Goal: Find specific page/section: Find specific page/section

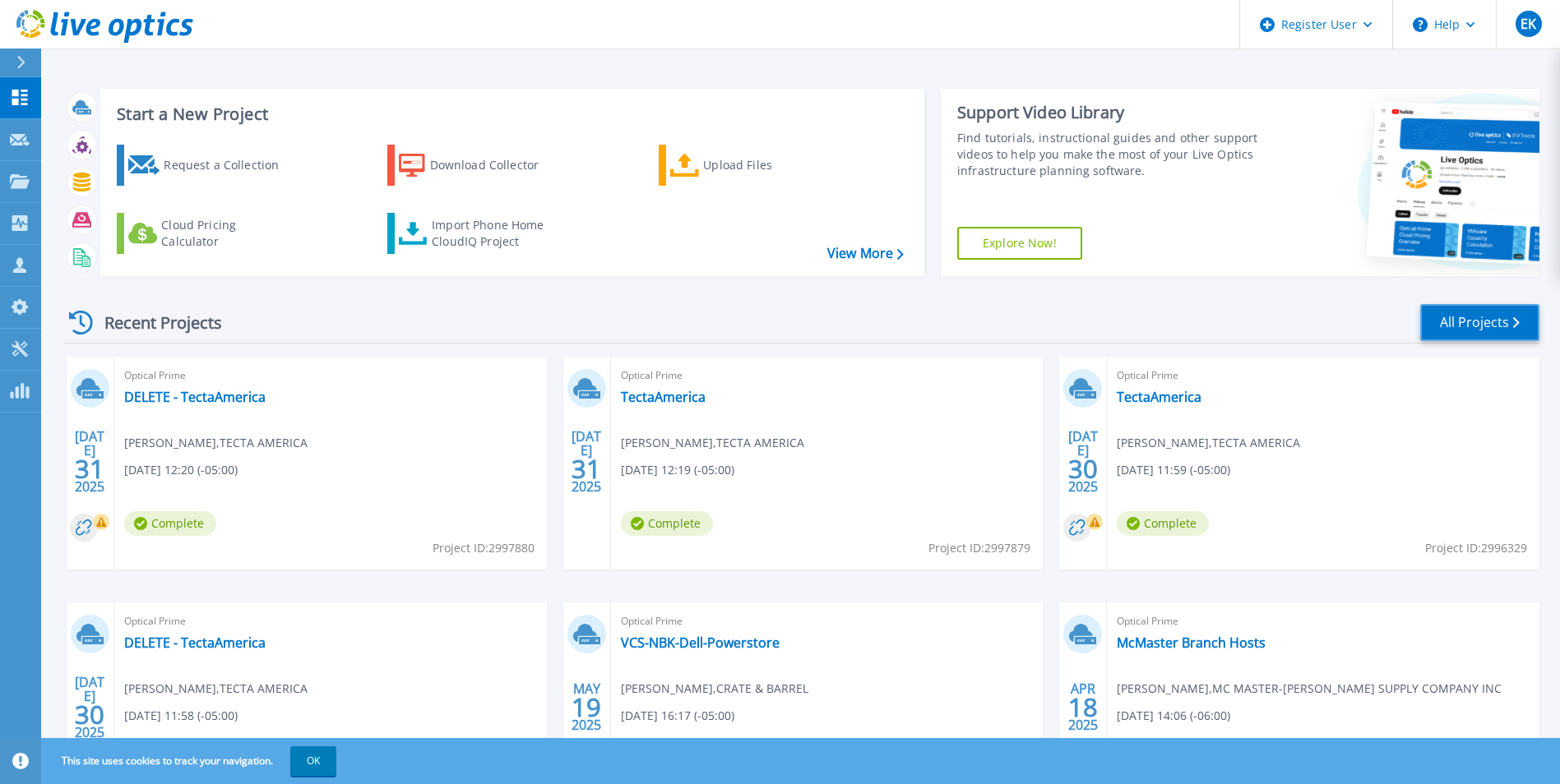
click at [1504, 330] on link "All Projects" at bounding box center [1480, 323] width 119 height 37
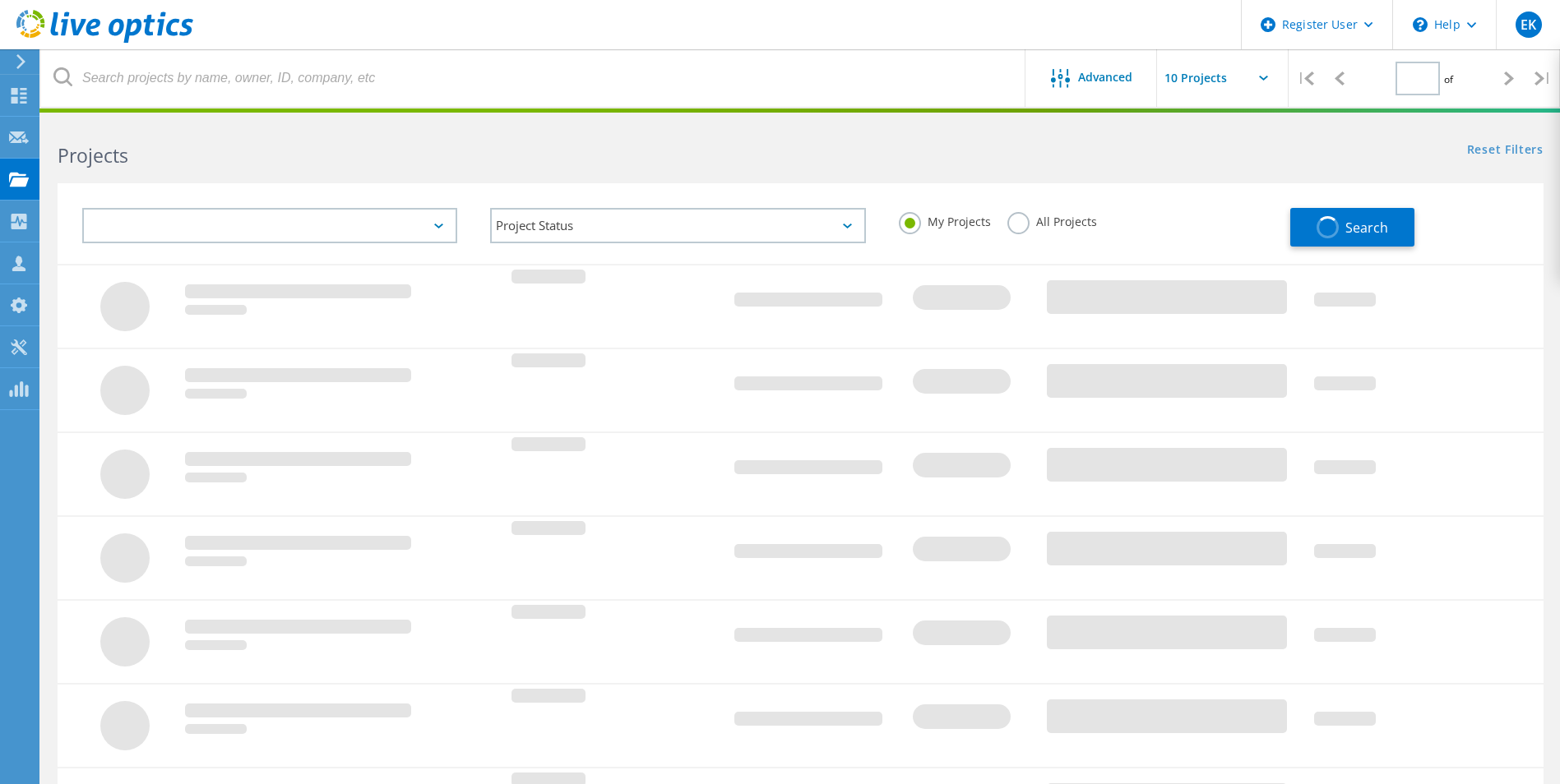
type input "1"
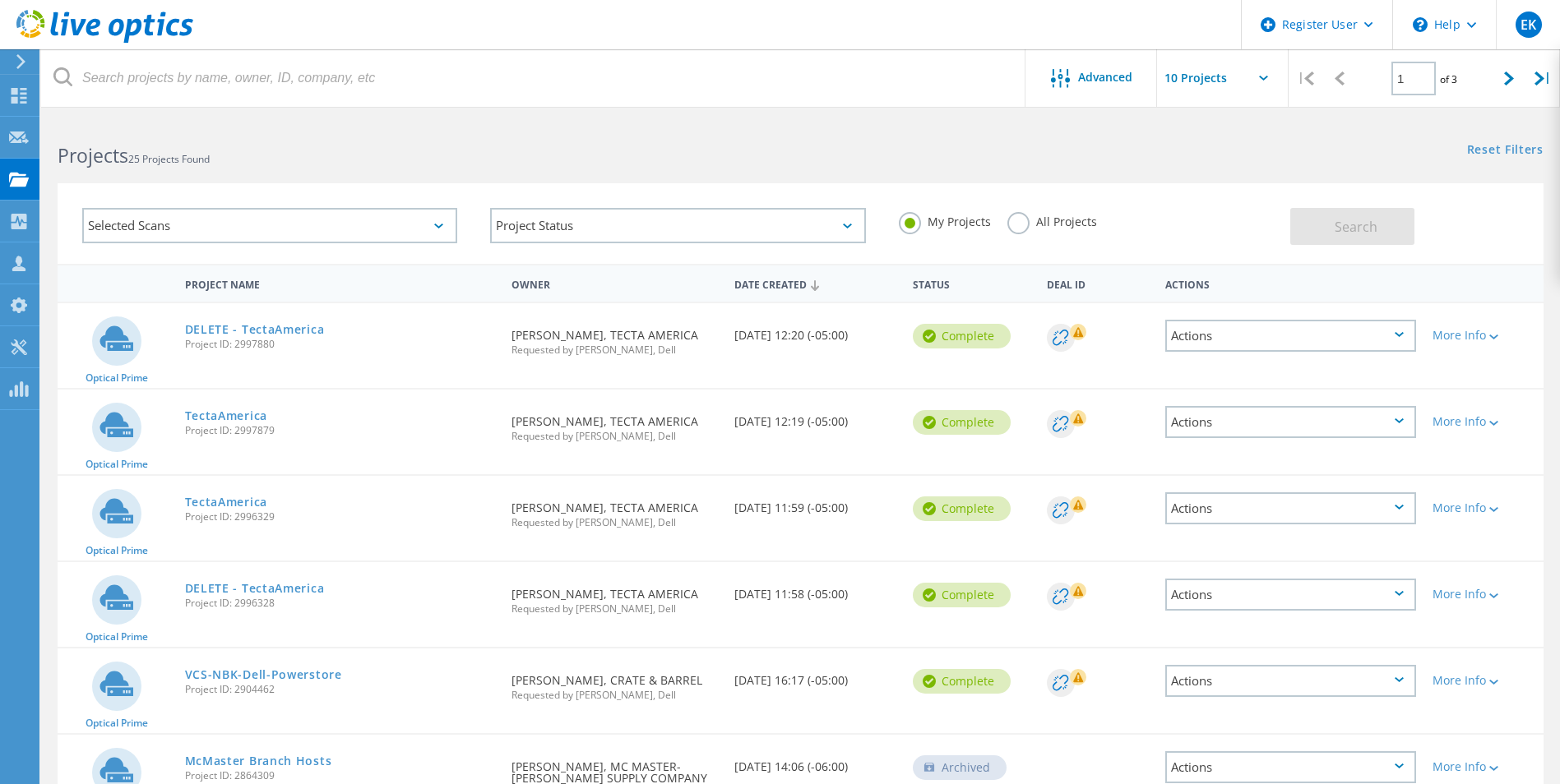
click at [440, 218] on div "Selected Scans" at bounding box center [270, 225] width 375 height 35
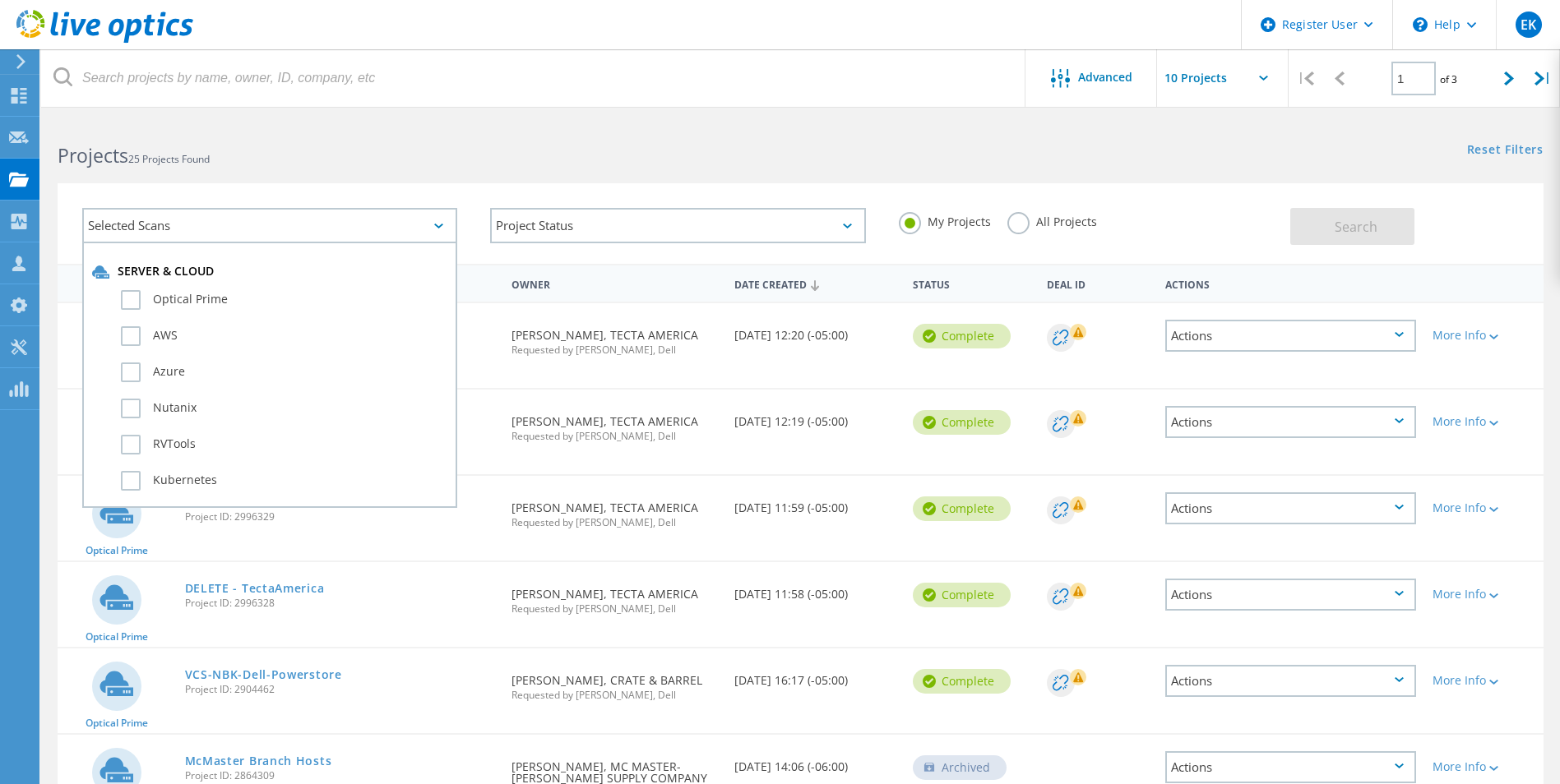
click at [440, 218] on div "Selected Scans" at bounding box center [270, 225] width 375 height 35
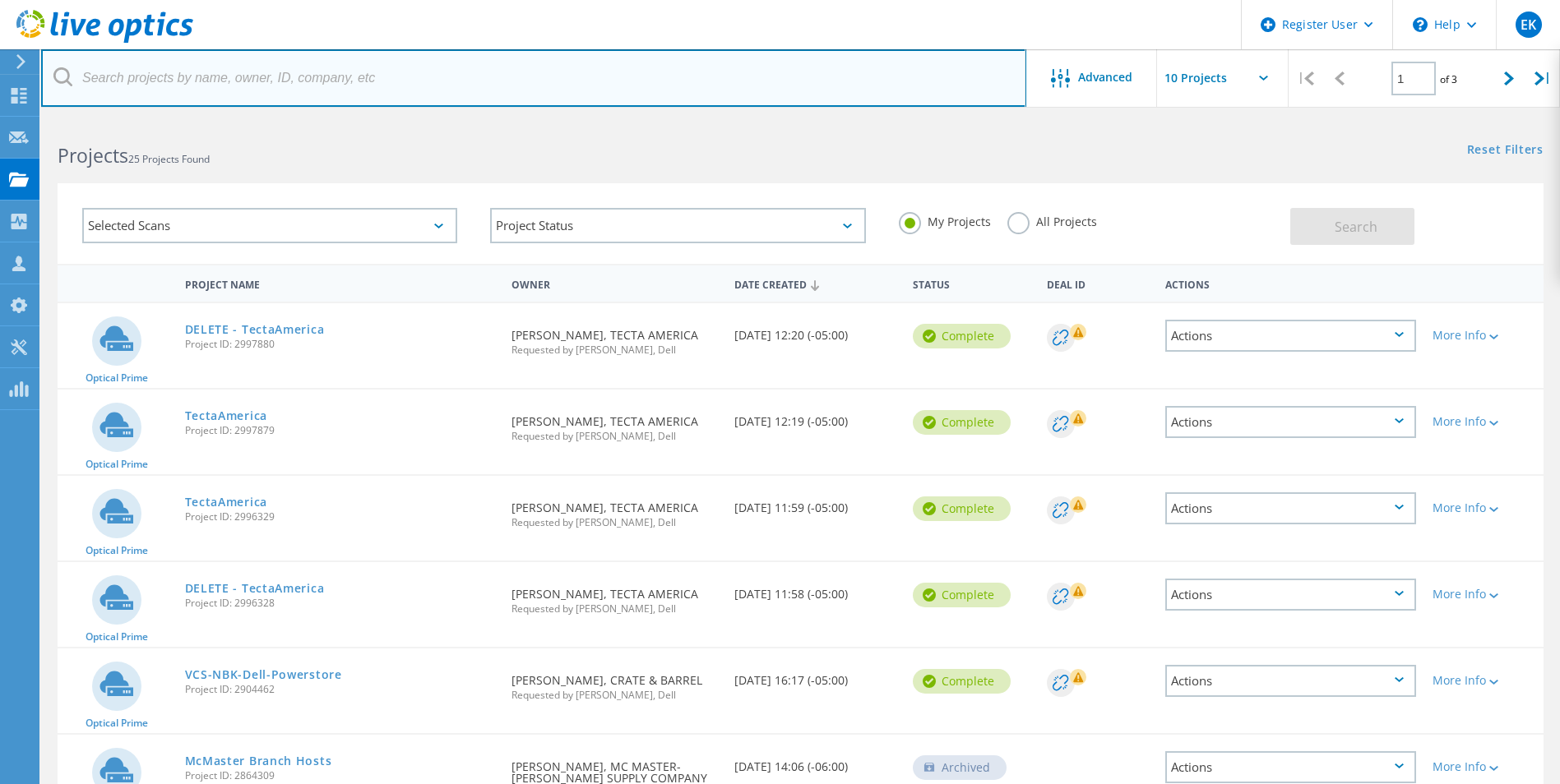
click at [217, 77] on input "text" at bounding box center [533, 78] width 985 height 57
paste input "SA-PSDESXI05/"
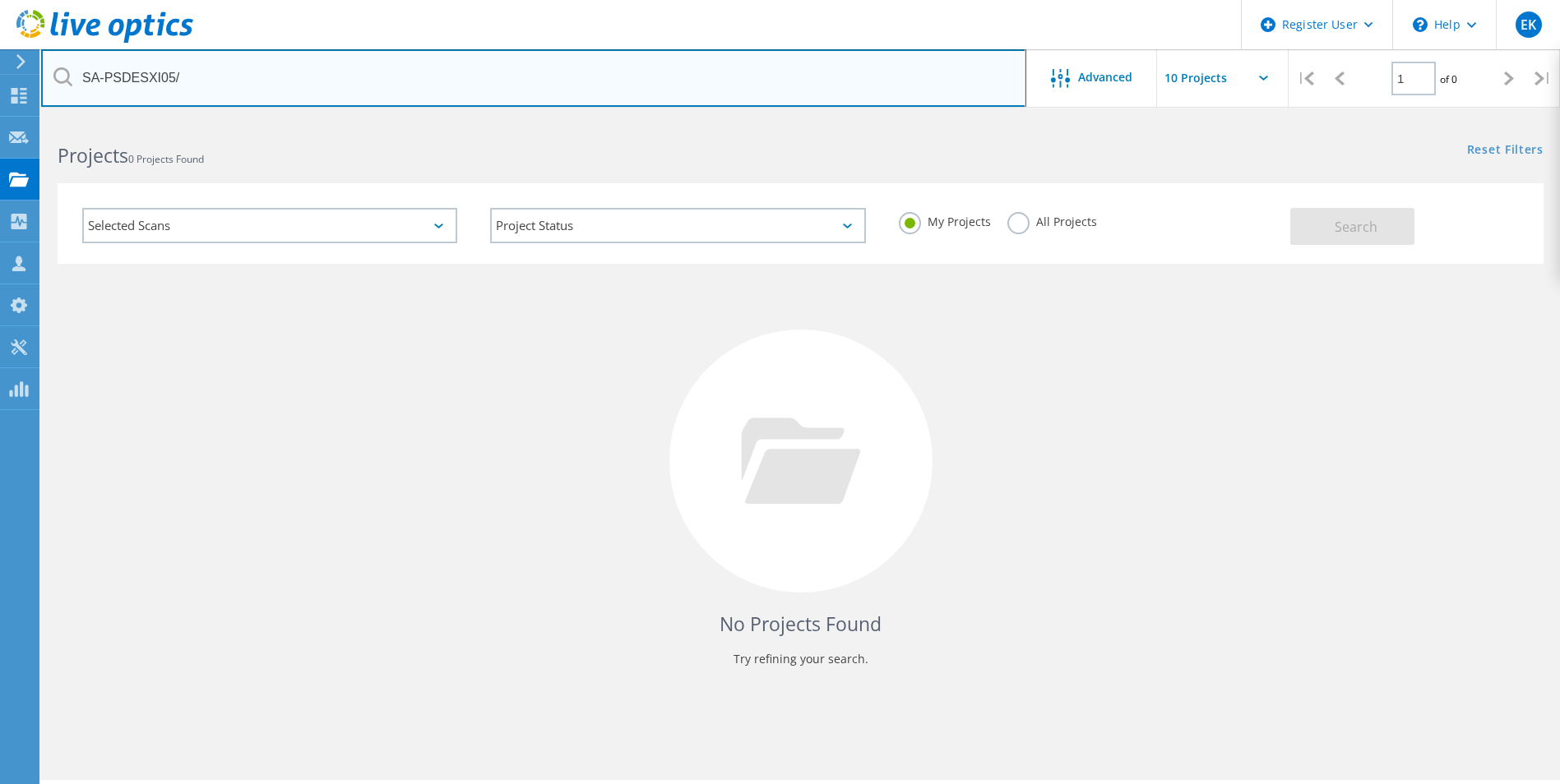
click at [217, 77] on input "SA-PSDESXI05/" at bounding box center [533, 78] width 985 height 57
type input "SA-PSDESXI05"
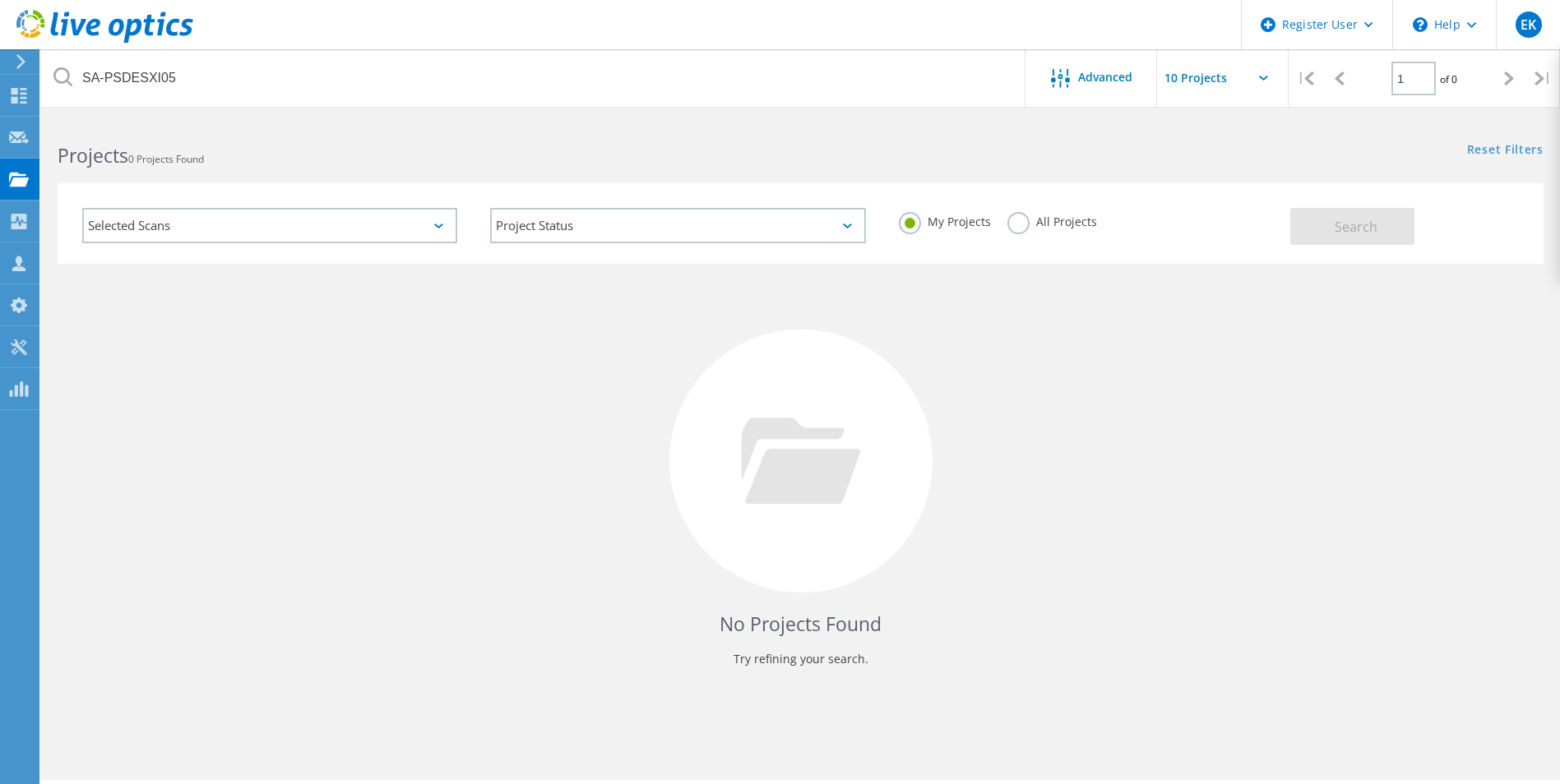
click at [1260, 78] on icon at bounding box center [1264, 79] width 9 height 5
click at [1265, 77] on icon at bounding box center [1264, 79] width 9 height 5
click at [1266, 76] on div at bounding box center [1222, 83] width 132 height 67
click at [1262, 77] on icon at bounding box center [1264, 79] width 9 height 5
click at [1186, 74] on input "text" at bounding box center [1239, 78] width 164 height 57
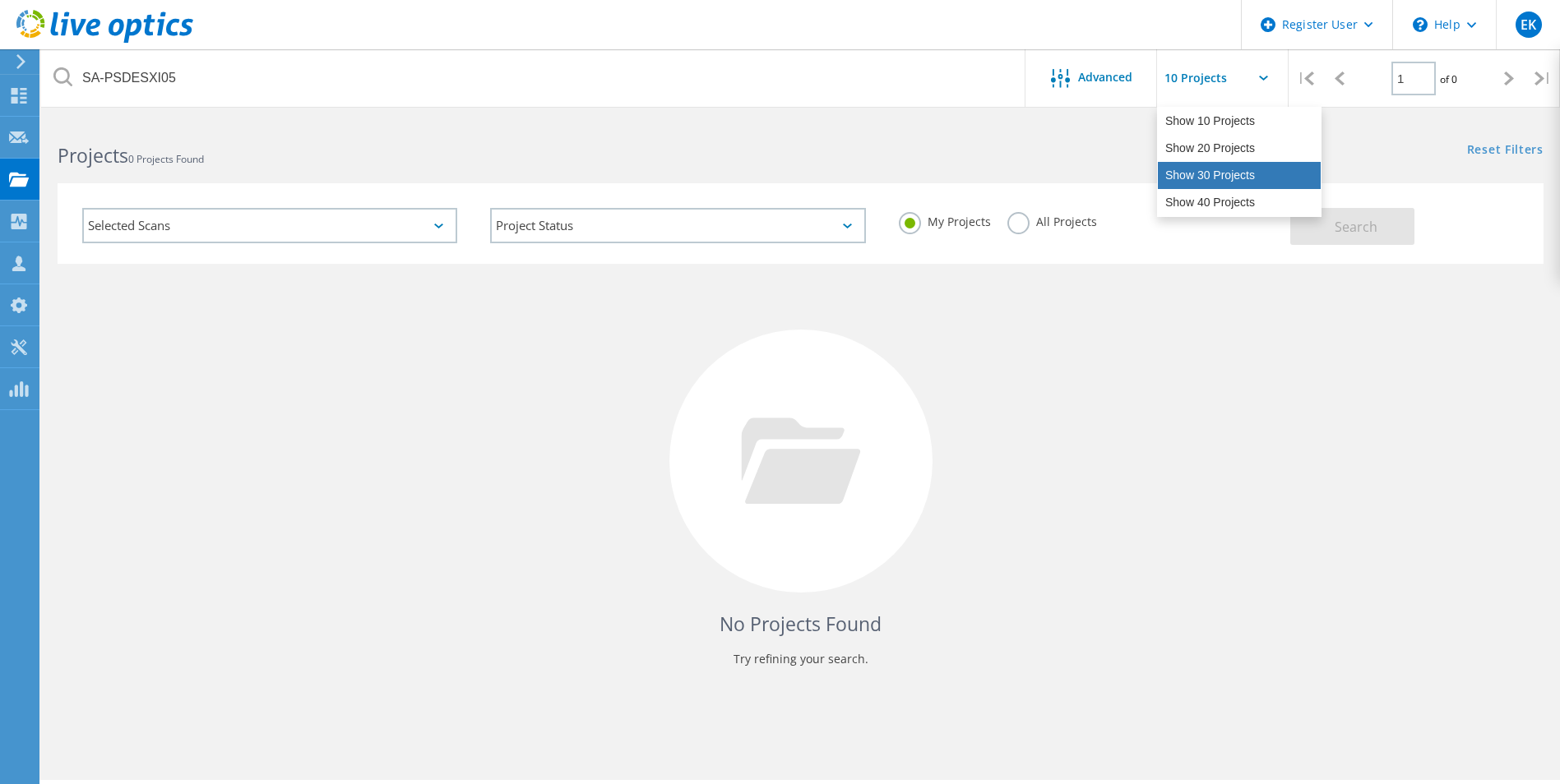
click at [1185, 175] on div "Show 30 Projects" at bounding box center [1239, 175] width 163 height 27
type input "Show 30 Projects"
click at [272, 229] on div "Selected Scans" at bounding box center [270, 225] width 375 height 35
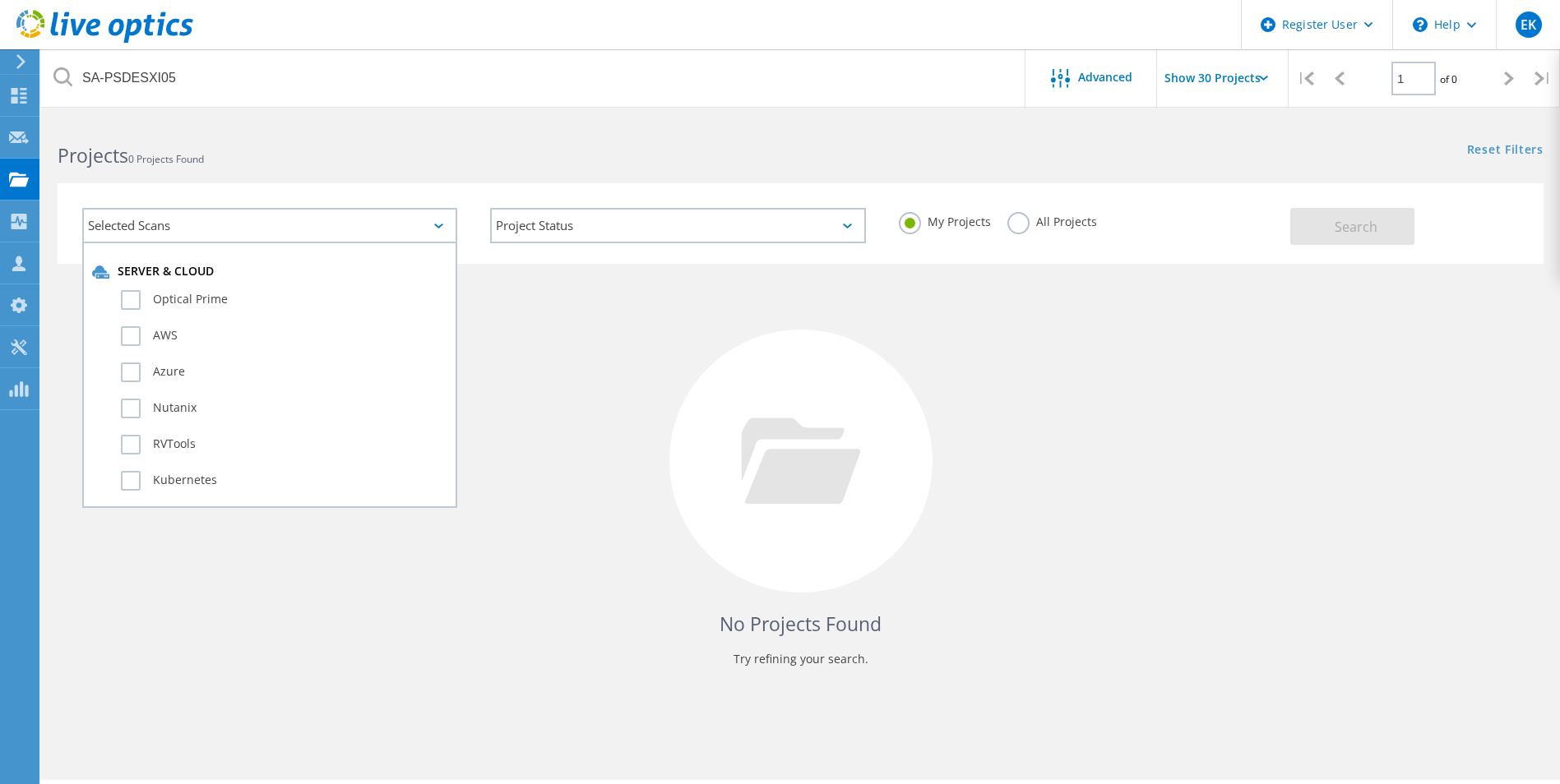
click at [129, 299] on label "Optical Prime" at bounding box center [284, 300] width 326 height 19
click at [0, 0] on input "Optical Prime" at bounding box center [0, 0] width 0 height 0
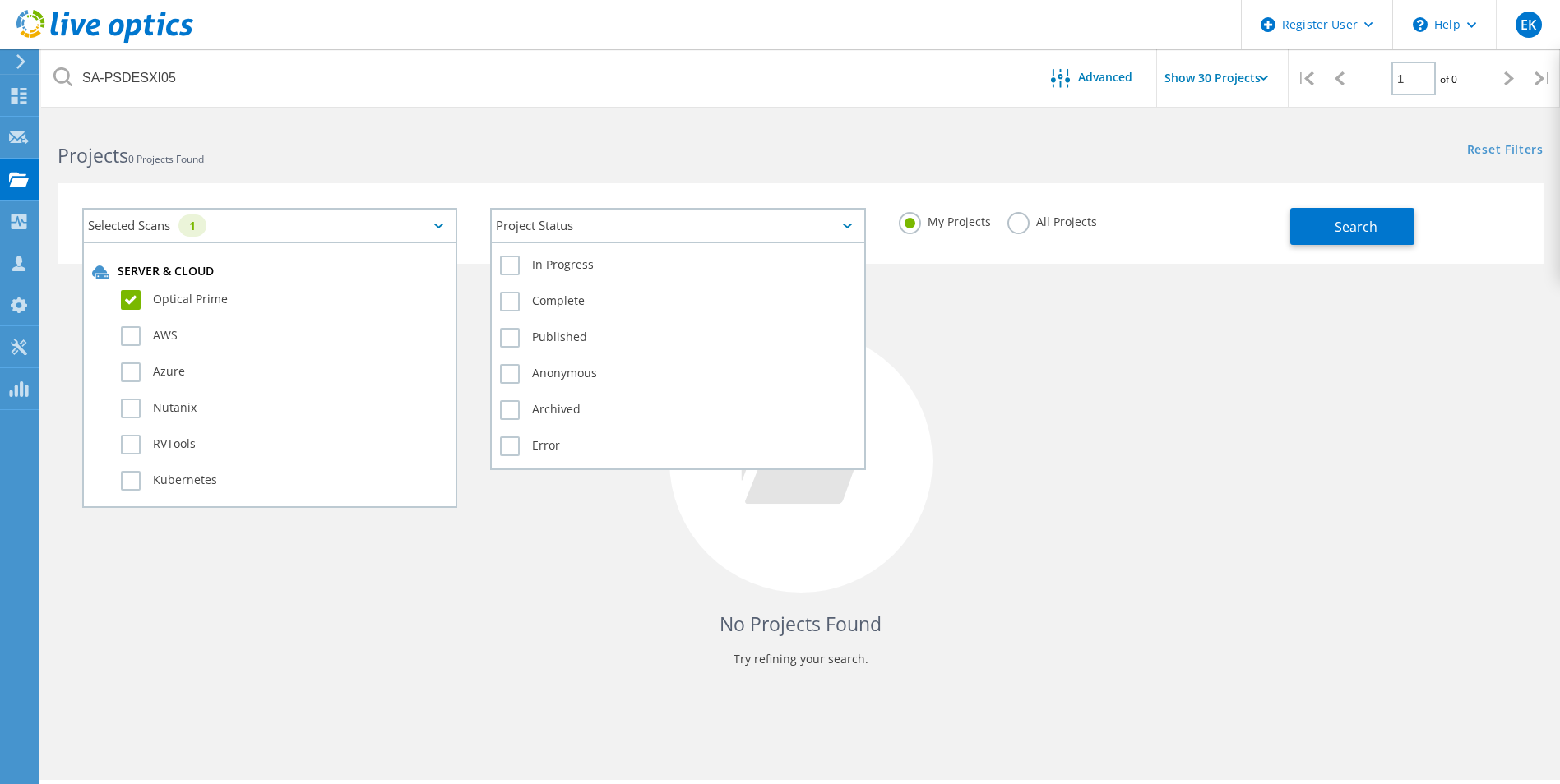
click at [845, 222] on div "Project Status" at bounding box center [677, 225] width 375 height 35
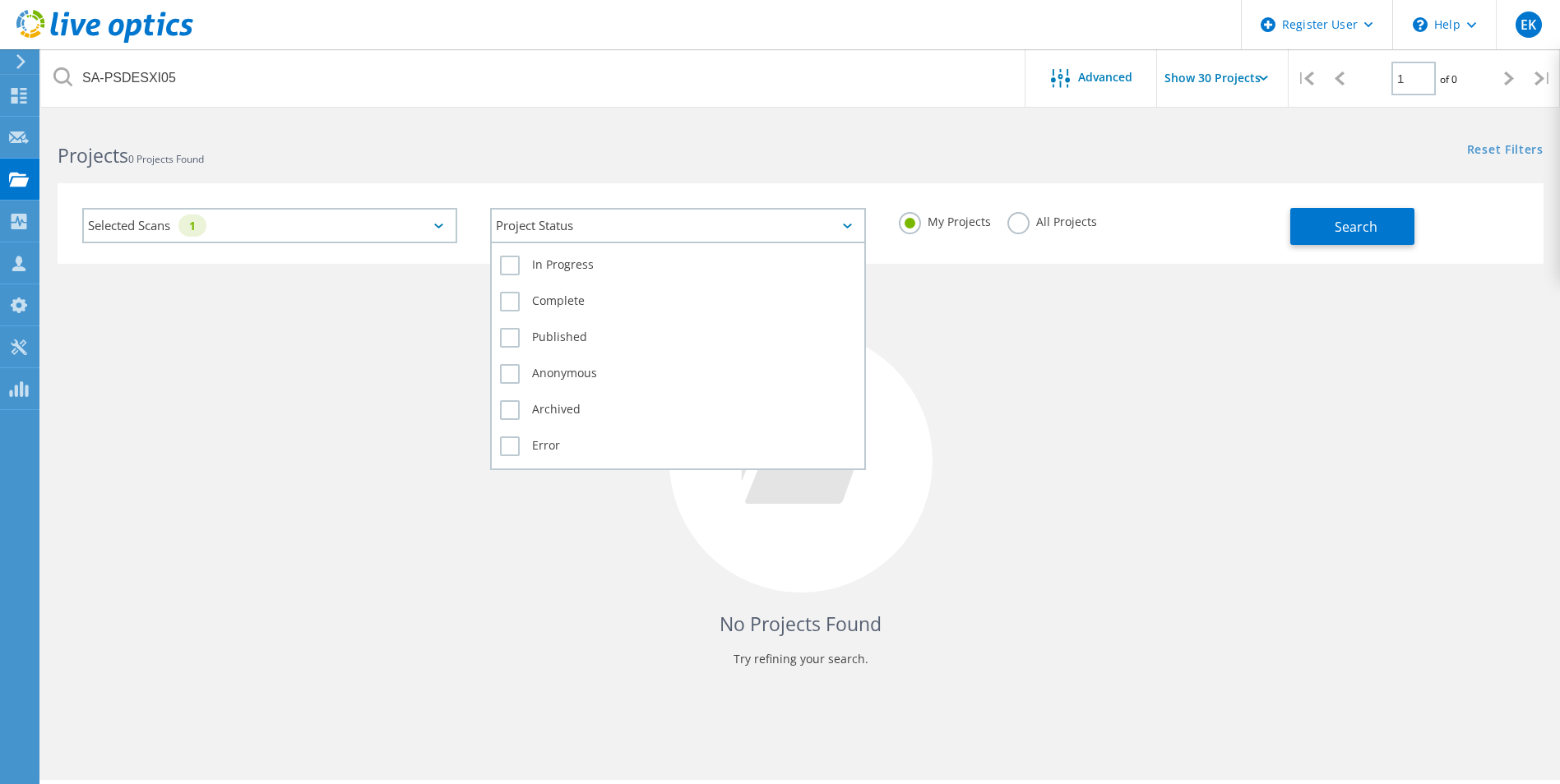
click at [510, 303] on label "Complete" at bounding box center [677, 301] width 356 height 19
click at [0, 0] on input "Complete" at bounding box center [0, 0] width 0 height 0
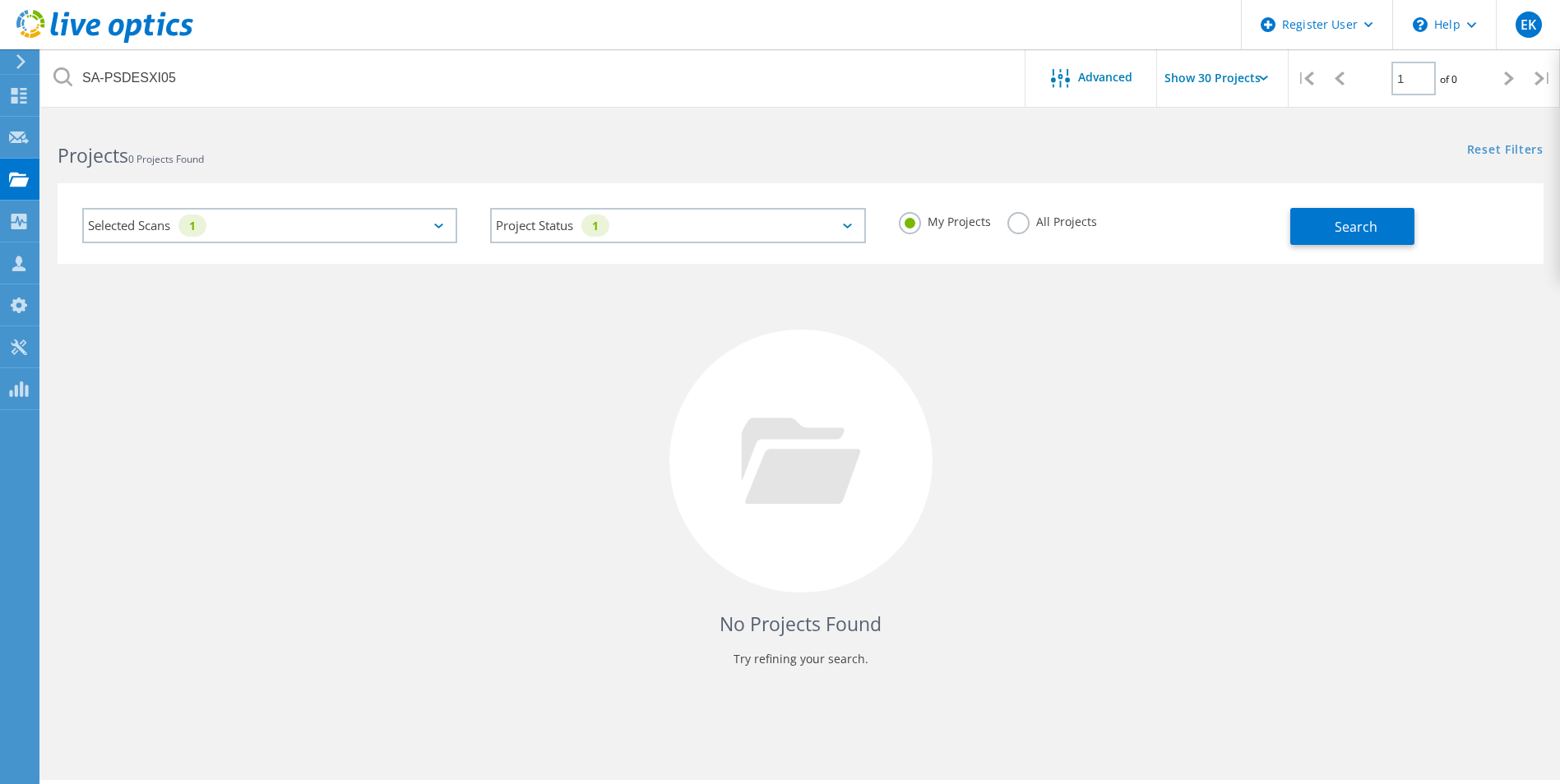
click at [1358, 238] on button "Search" at bounding box center [1352, 226] width 124 height 37
click at [255, 222] on div "Selected Scans 1" at bounding box center [270, 225] width 375 height 35
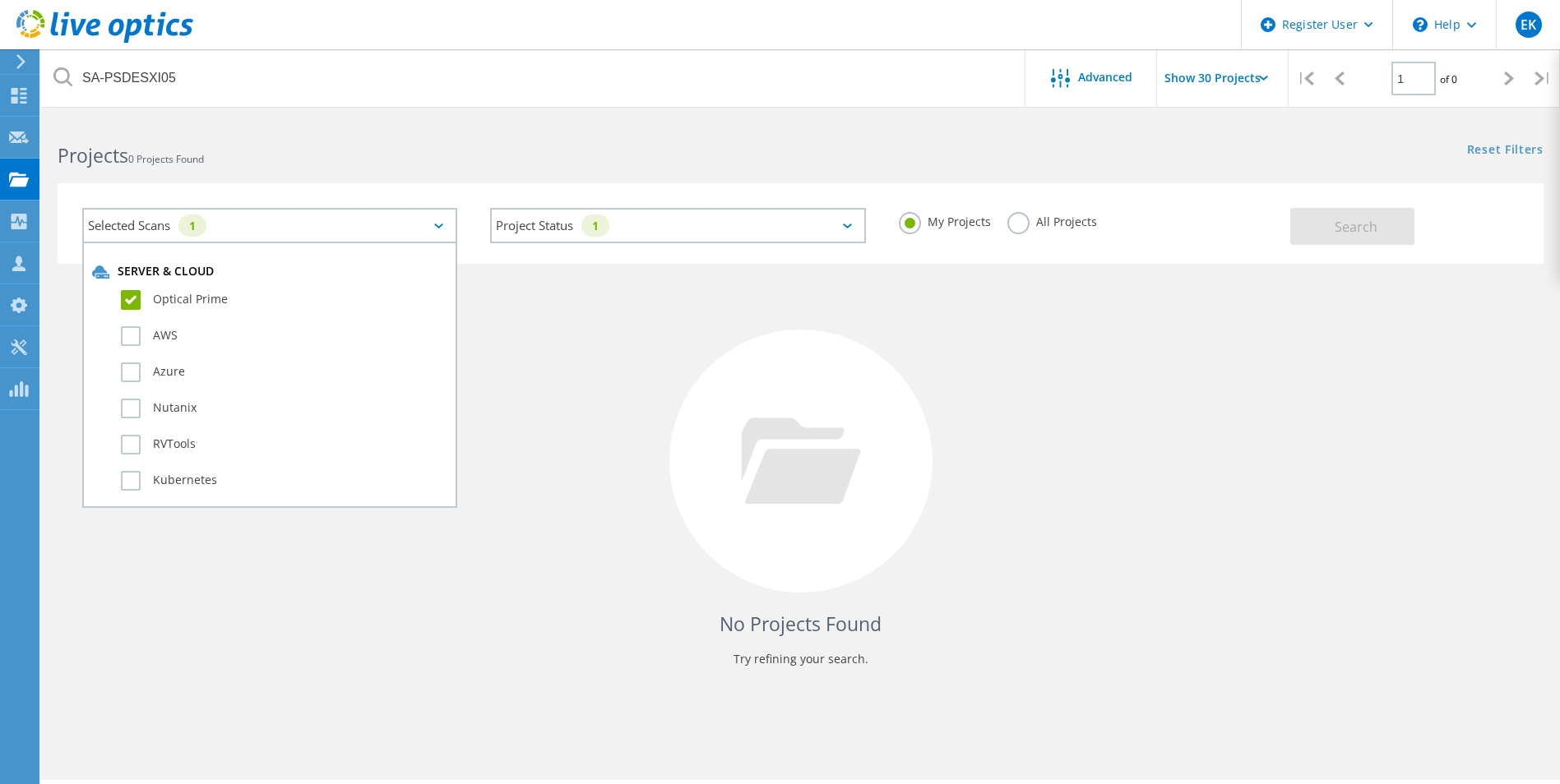
click at [135, 304] on label "Optical Prime" at bounding box center [284, 300] width 326 height 19
click at [0, 0] on input "Optical Prime" at bounding box center [0, 0] width 0 height 0
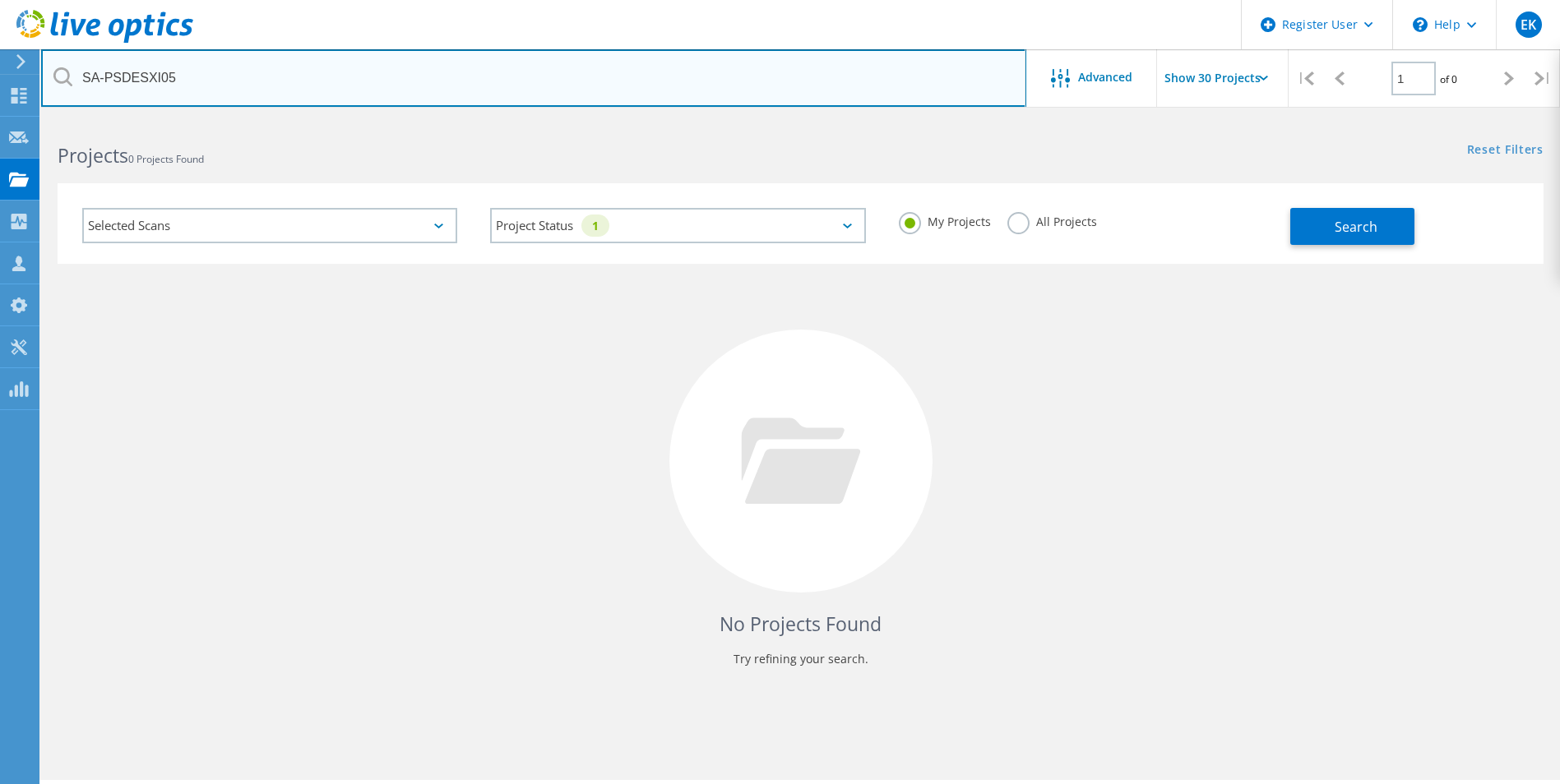
click at [197, 83] on input "SA-PSDESXI05" at bounding box center [533, 78] width 985 height 57
drag, startPoint x: 197, startPoint y: 83, endPoint x: 87, endPoint y: 72, distance: 110.5
click at [87, 72] on input "SA-PSDESXI05" at bounding box center [533, 78] width 985 height 57
paste input "SA-PSDVCENTER01-CAPTURE"
type input "SA-PSDVCENTER01-CAPTURE"
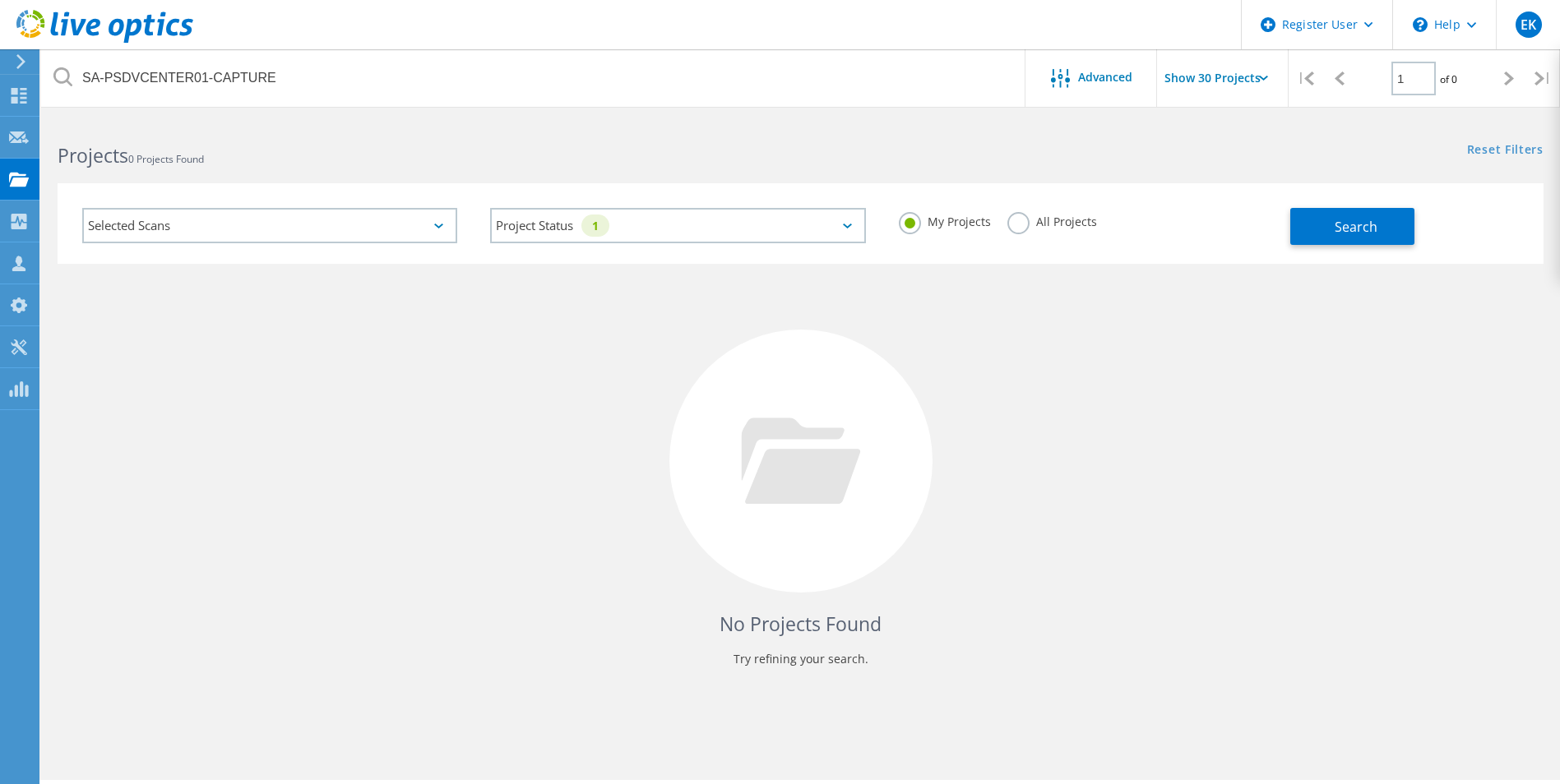
click at [424, 229] on div "Selected Scans" at bounding box center [270, 225] width 375 height 35
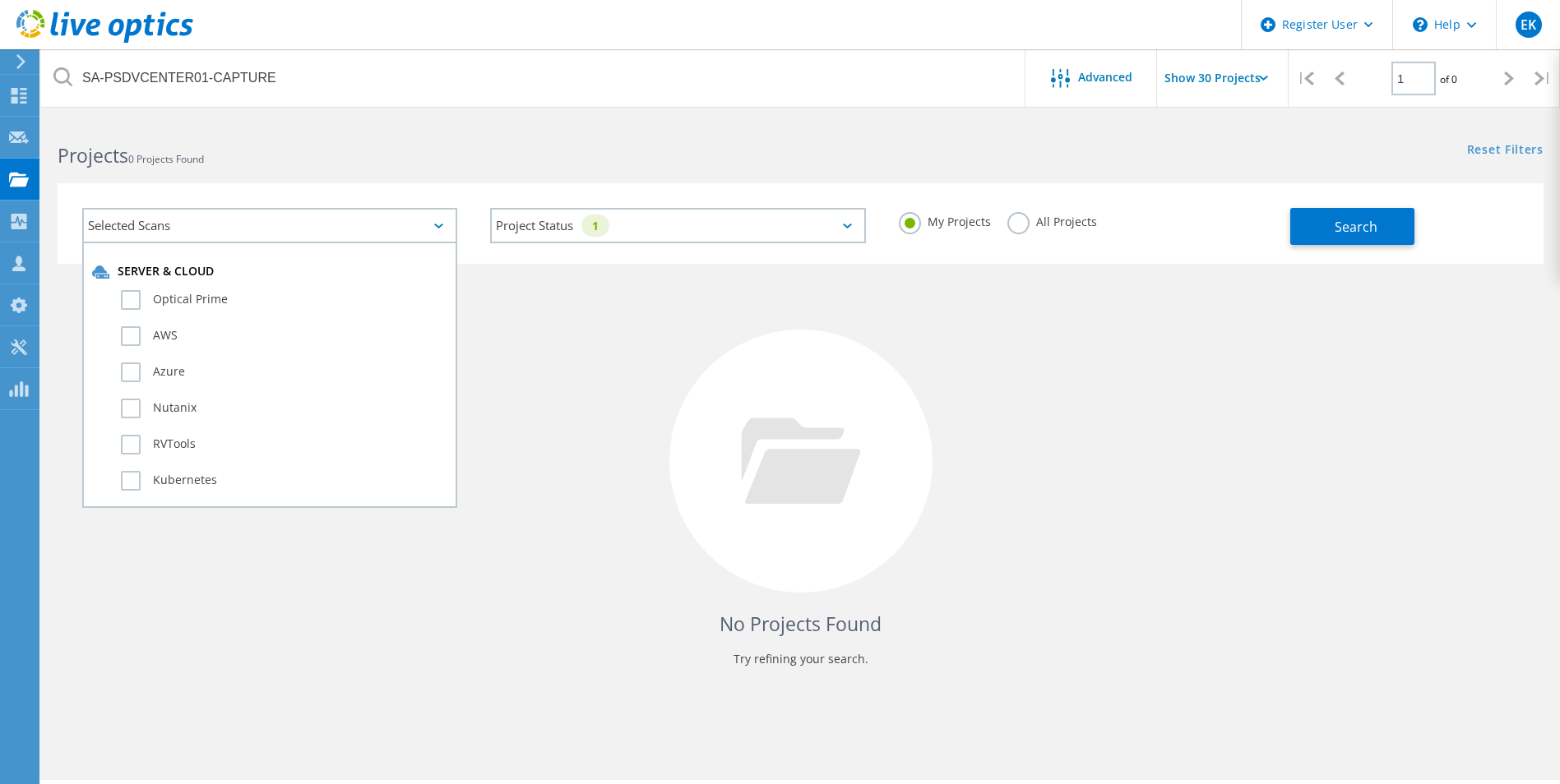
click at [138, 300] on label "Optical Prime" at bounding box center [284, 300] width 326 height 19
click at [0, 0] on input "Optical Prime" at bounding box center [0, 0] width 0 height 0
click at [1355, 234] on span "Search" at bounding box center [1356, 226] width 42 height 18
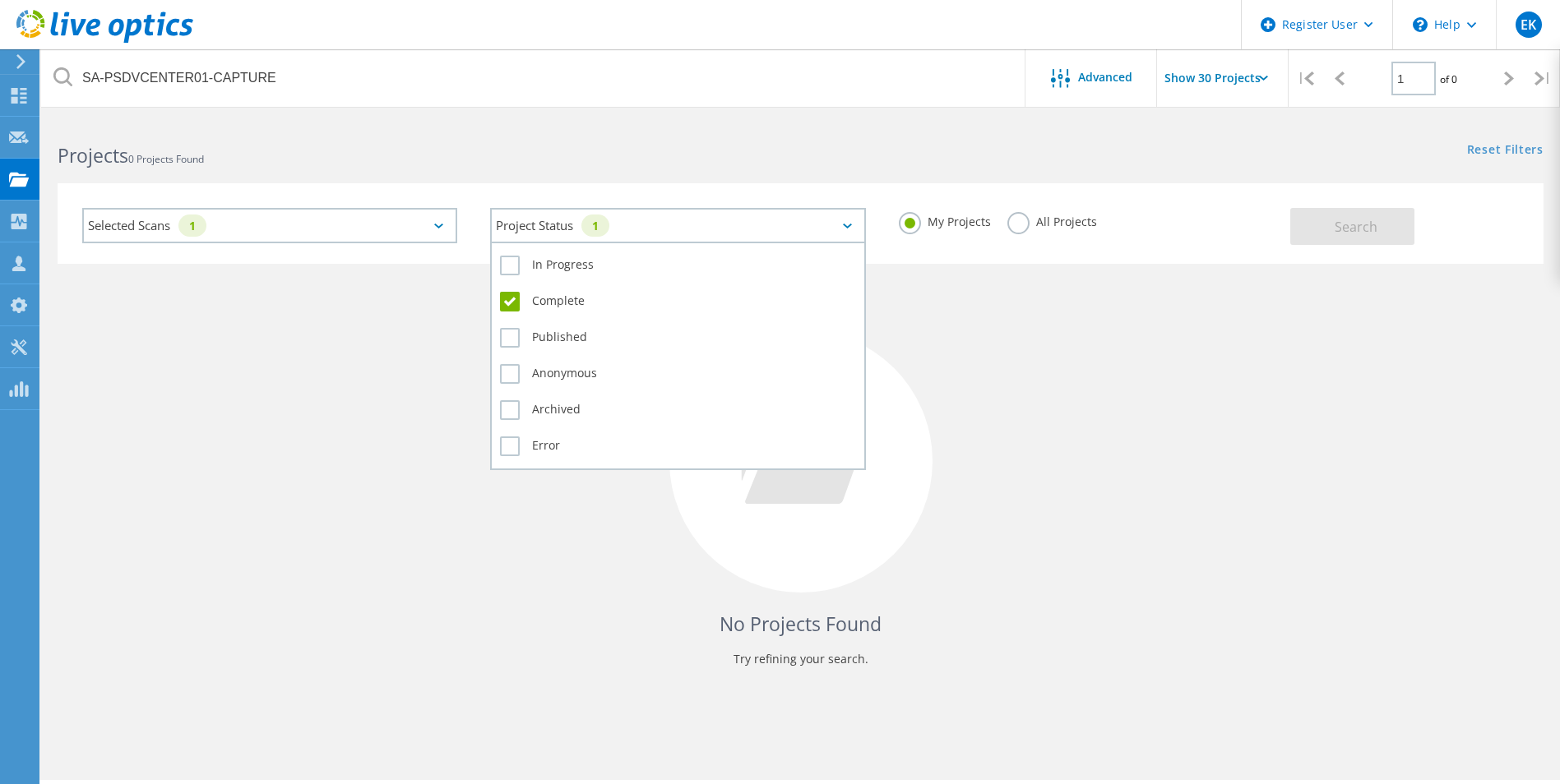
click at [586, 231] on div "Project Status 1" at bounding box center [677, 225] width 375 height 35
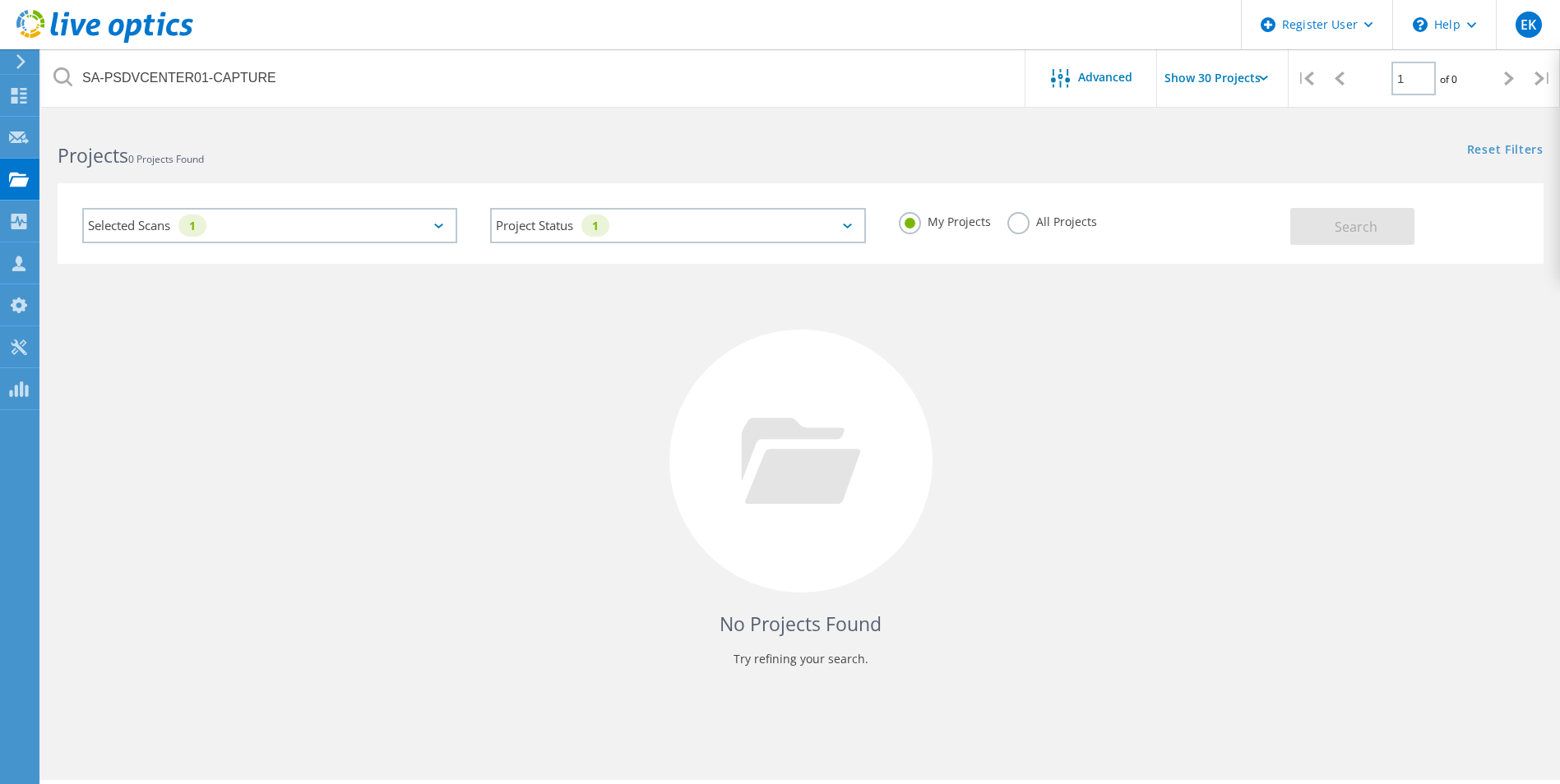
click at [387, 222] on div "Selected Scans 1" at bounding box center [270, 225] width 375 height 35
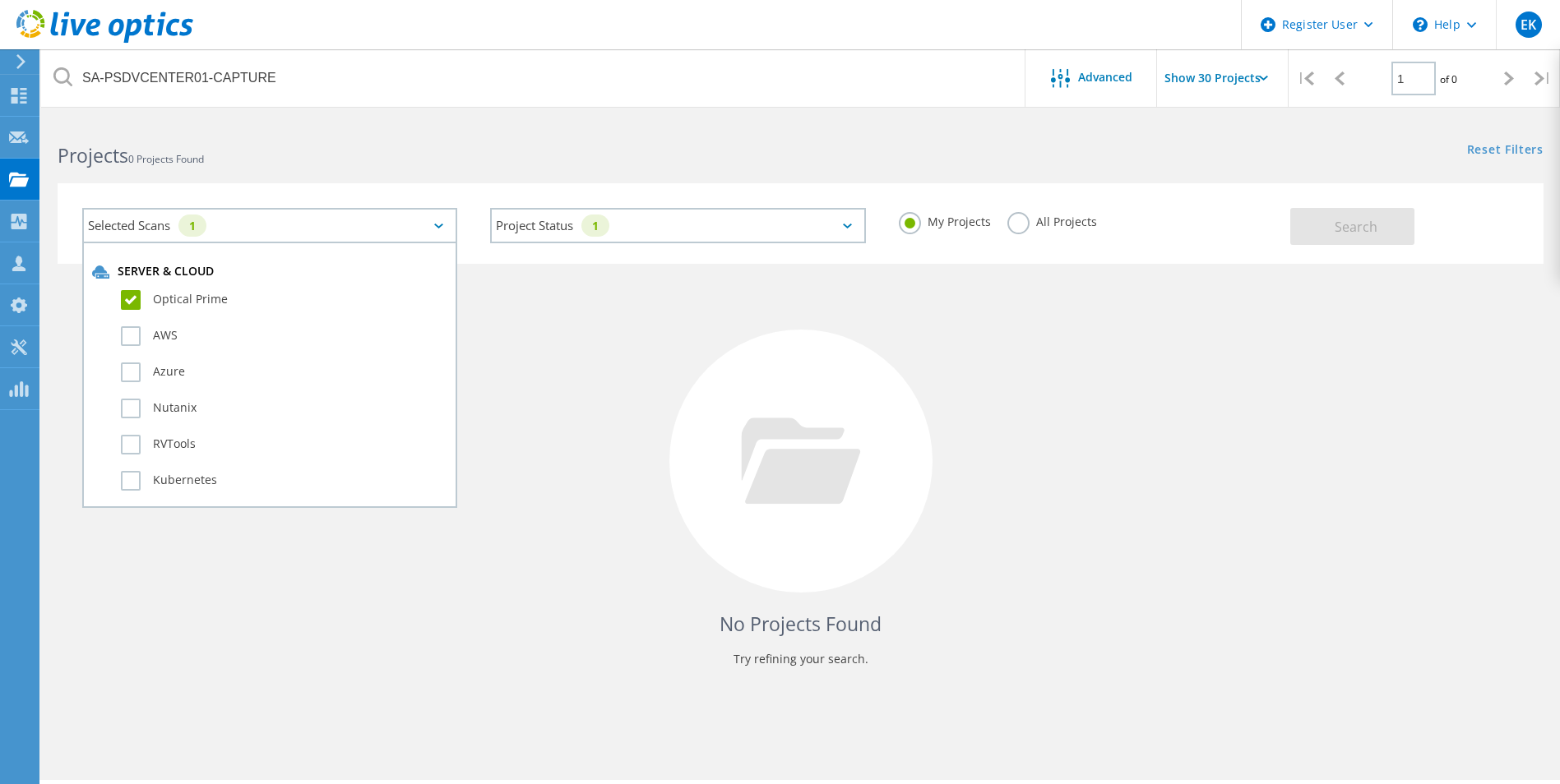
click at [603, 364] on div "No Projects Found Try refining your search." at bounding box center [800, 476] width 1486 height 425
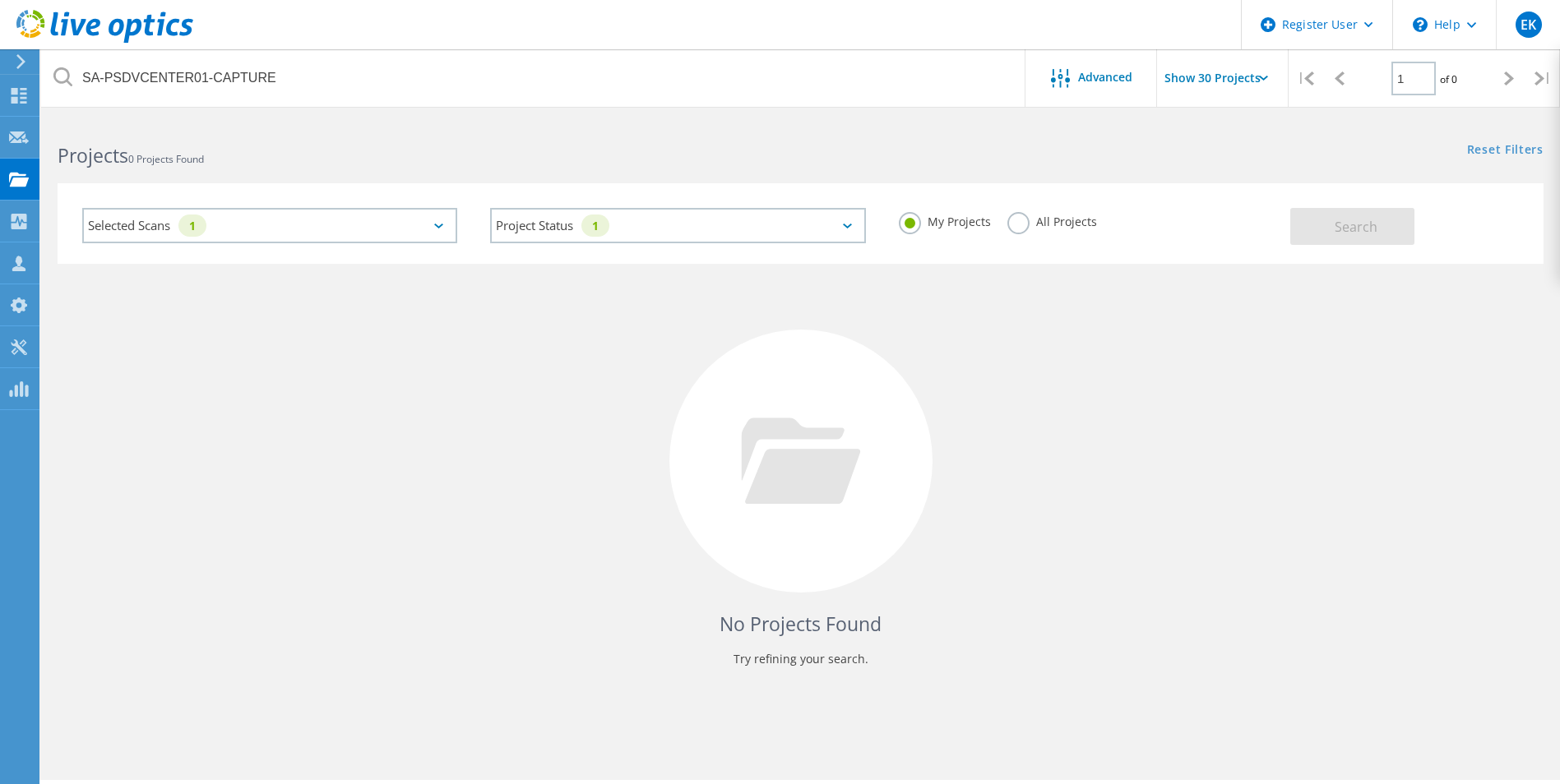
click at [133, 222] on div "Selected Scans 1" at bounding box center [270, 225] width 375 height 35
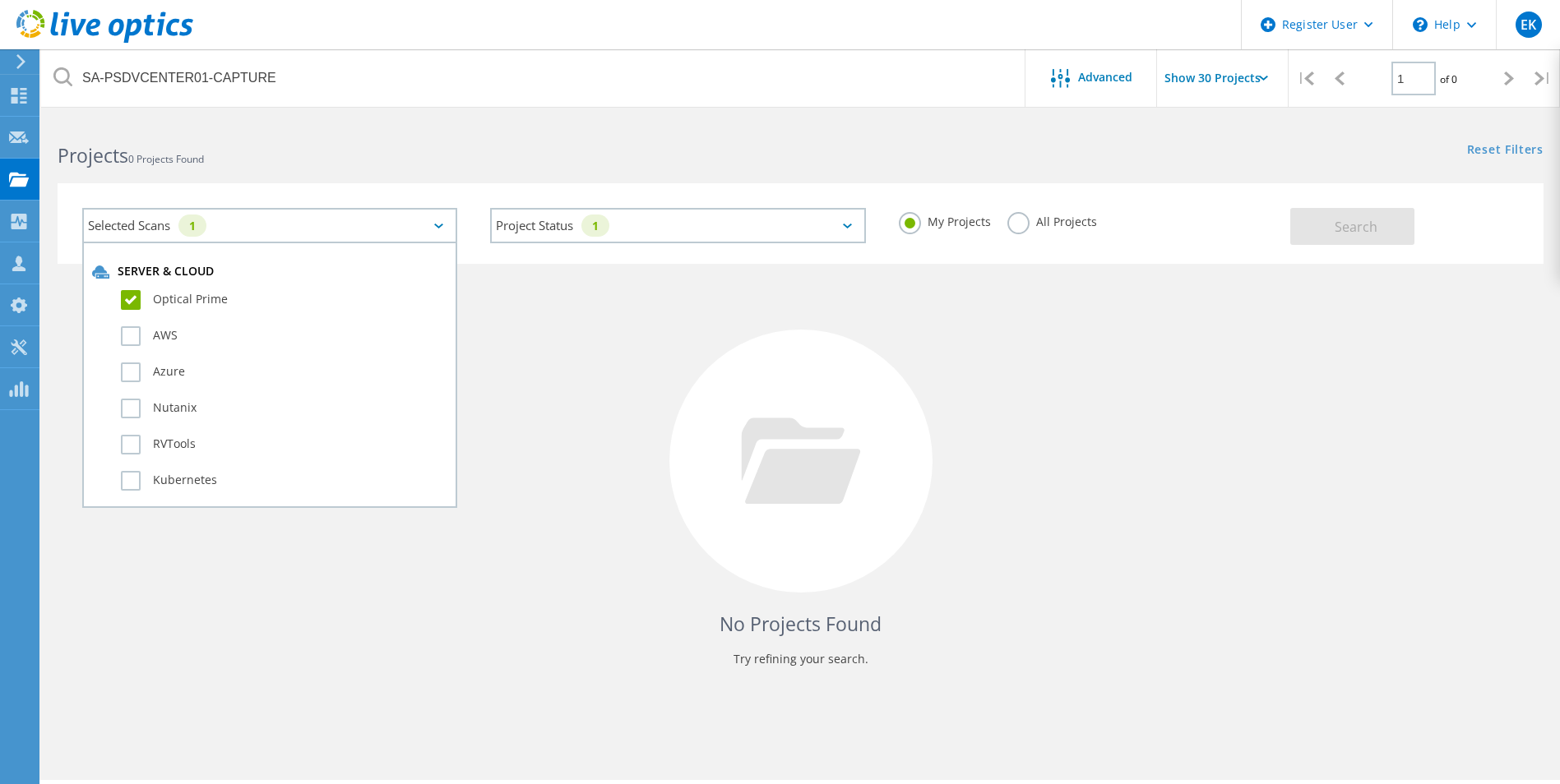
click at [516, 405] on div "No Projects Found Try refining your search." at bounding box center [800, 476] width 1486 height 425
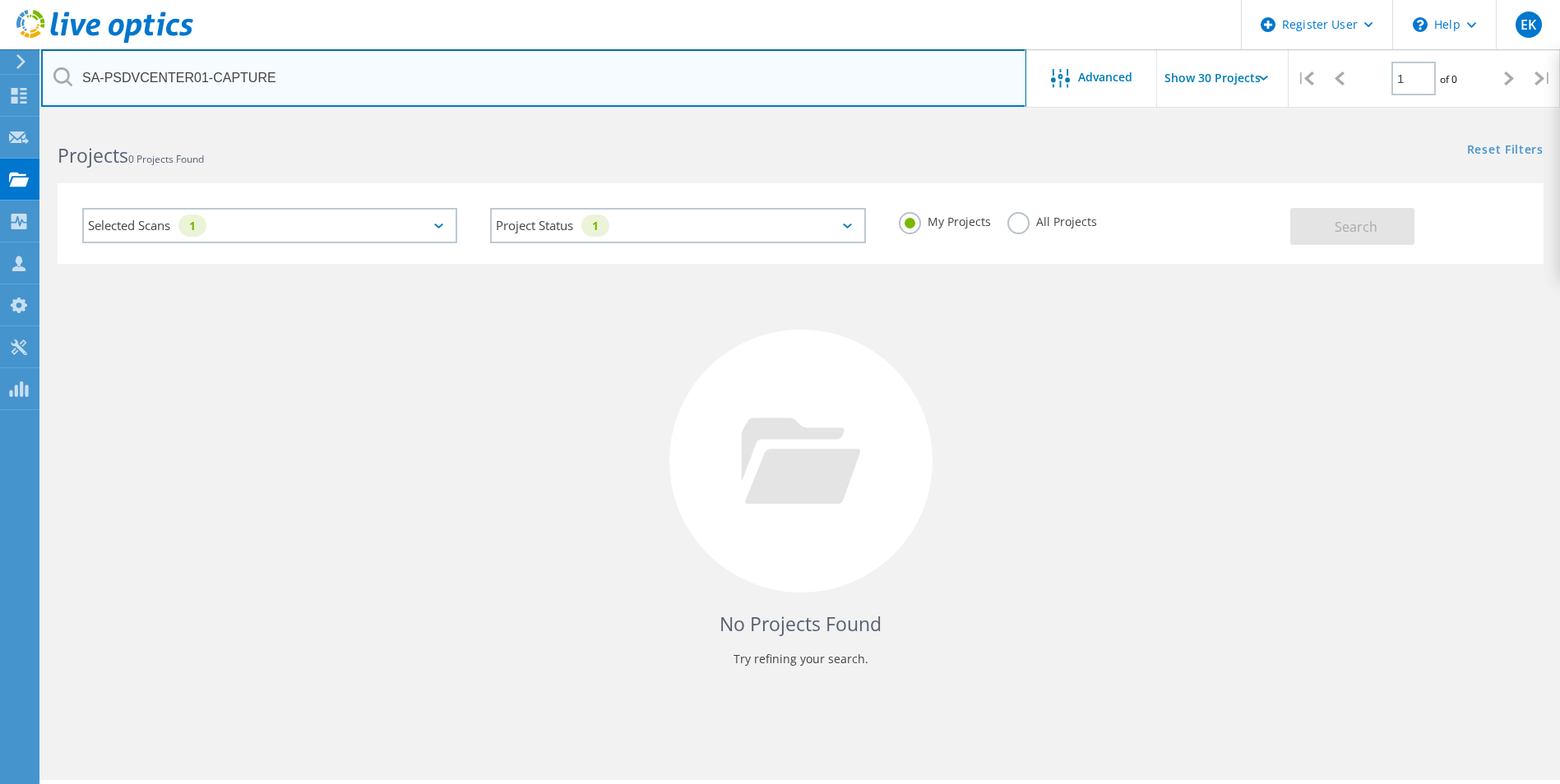
drag, startPoint x: 284, startPoint y: 75, endPoint x: 77, endPoint y: 75, distance: 207.0
click at [77, 75] on input "SA-PSDVCENTER01-CAPTURE" at bounding box center [533, 78] width 985 height 57
